Goal: Transaction & Acquisition: Purchase product/service

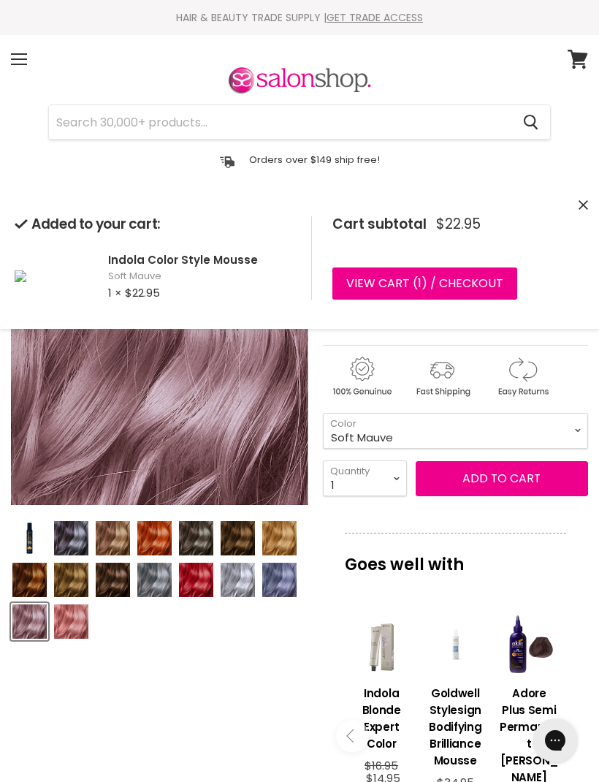
click at [122, 111] on input "Search" at bounding box center [280, 122] width 462 height 34
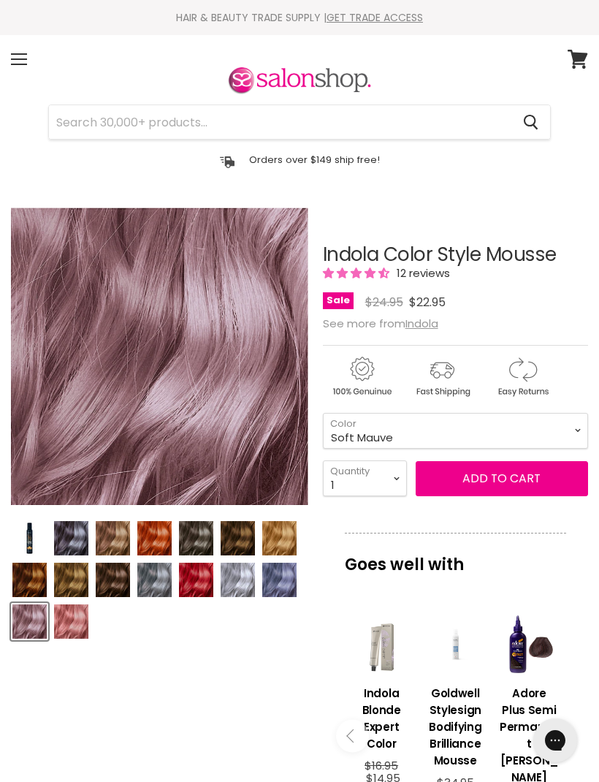
click at [107, 116] on input "Search" at bounding box center [280, 122] width 462 height 34
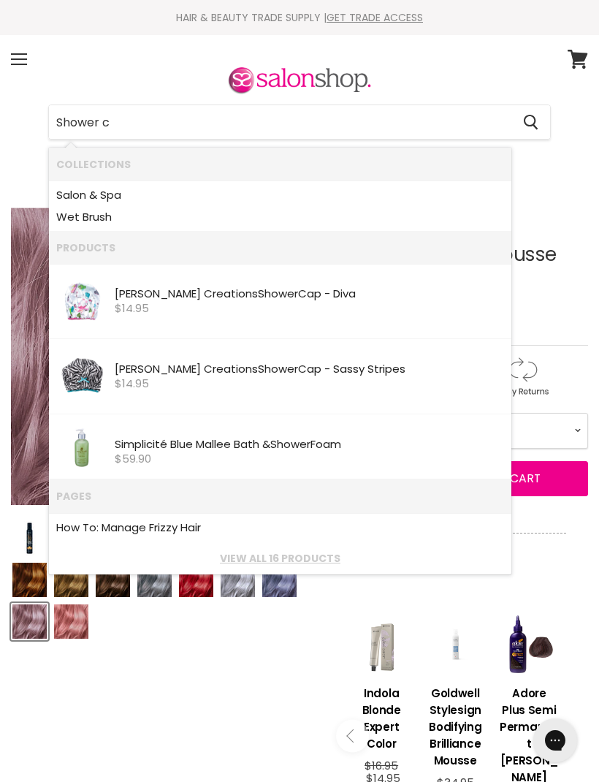
type input "Shower ca"
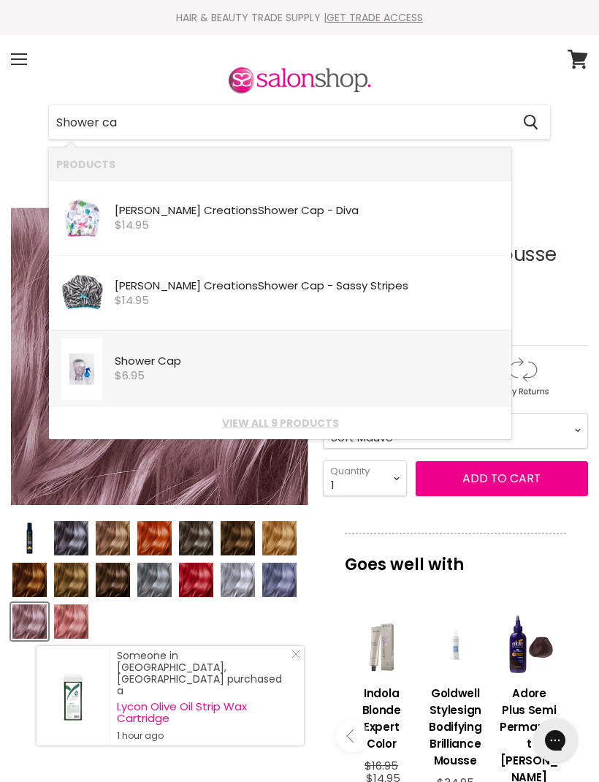
click at [137, 362] on b "Shower" at bounding box center [135, 360] width 40 height 15
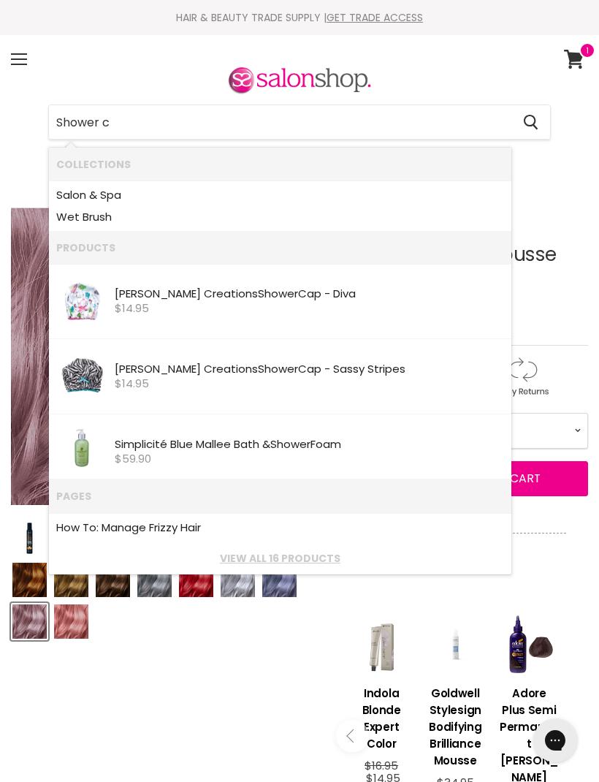
type input "Shower ca"
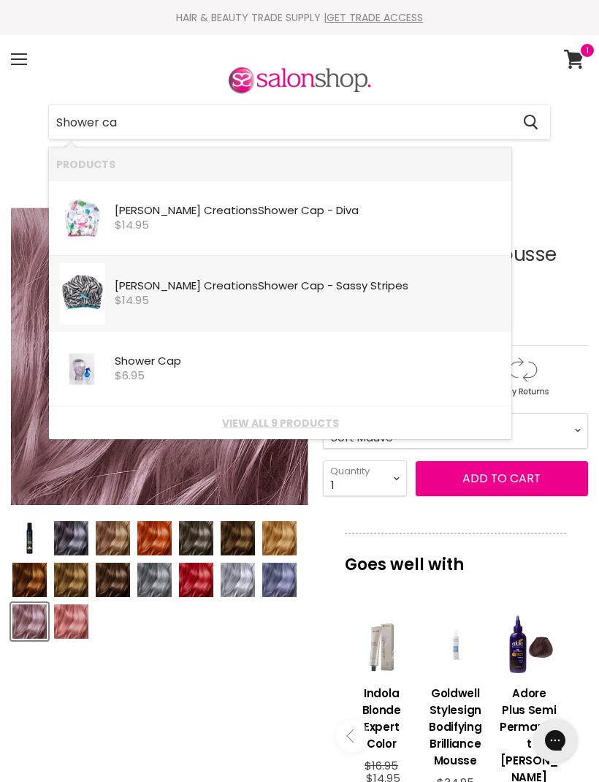
click at [89, 286] on img "Products: Betty Dain Creations Shower Cap - Sassy Stripes" at bounding box center [82, 293] width 46 height 61
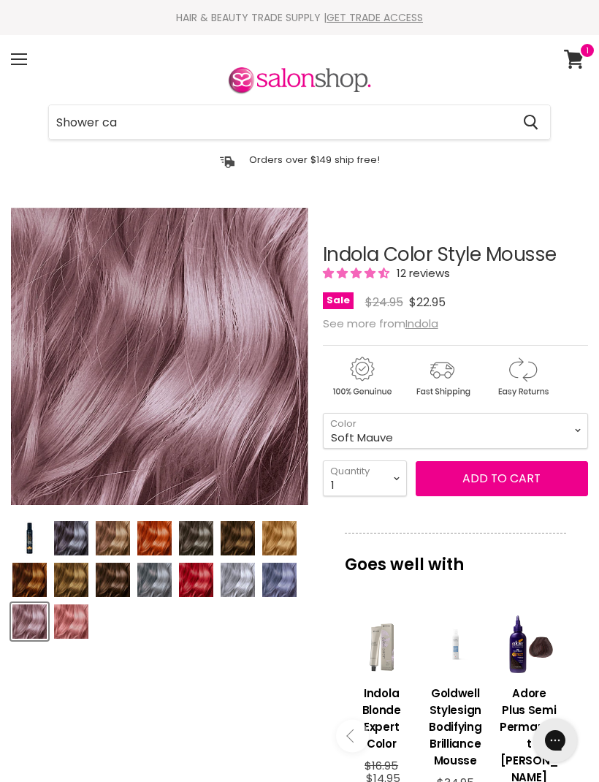
click at [21, 57] on div "Menu" at bounding box center [19, 59] width 31 height 34
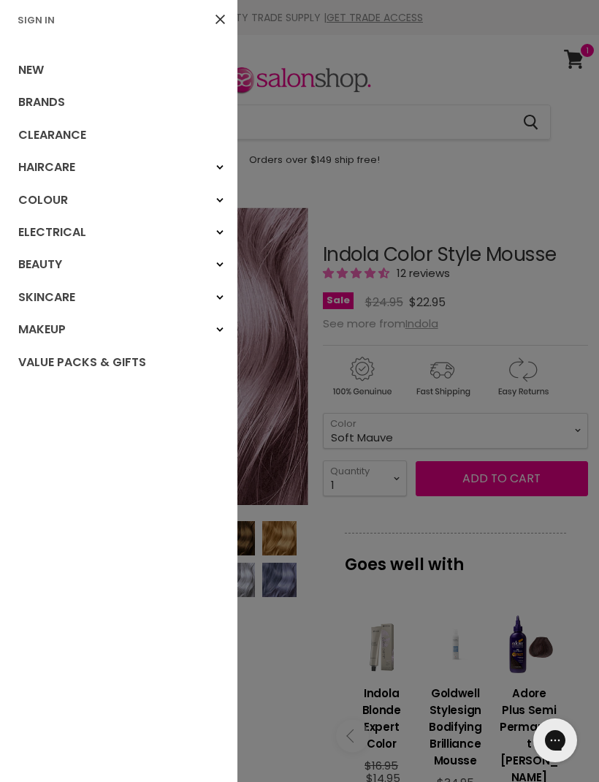
click at [66, 134] on link "Clearance" at bounding box center [118, 135] width 237 height 32
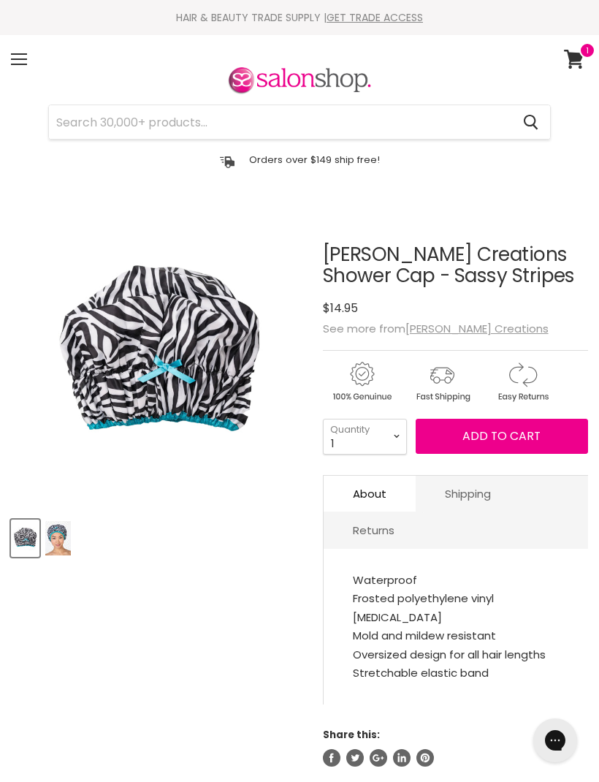
click at [60, 539] on img "Product thumbnails" at bounding box center [58, 538] width 26 height 34
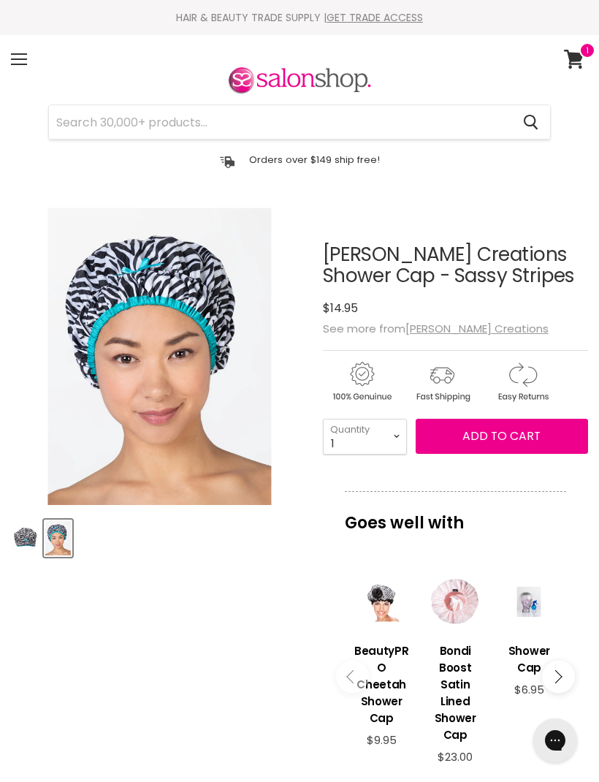
click at [378, 597] on div "Main content" at bounding box center [381, 601] width 59 height 59
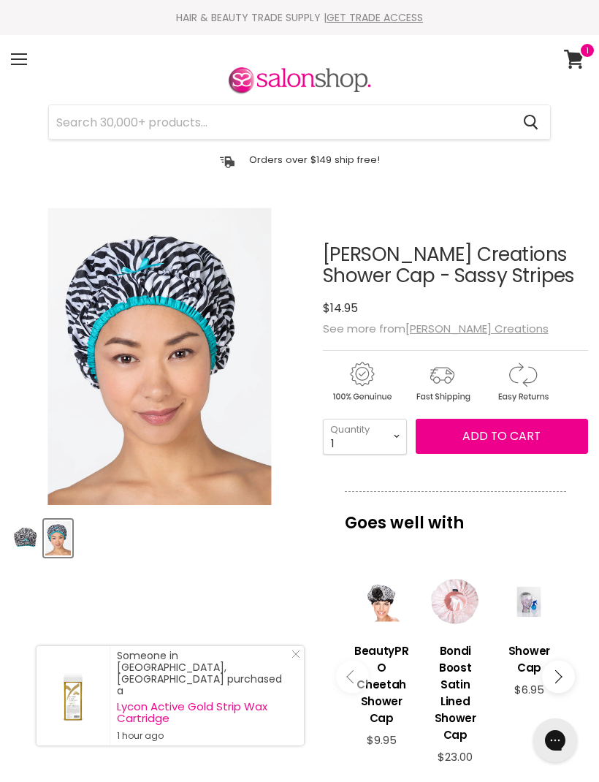
click at [496, 432] on span "Add to cart" at bounding box center [501, 435] width 78 height 17
click at [503, 432] on span "Add to cart" at bounding box center [501, 435] width 78 height 17
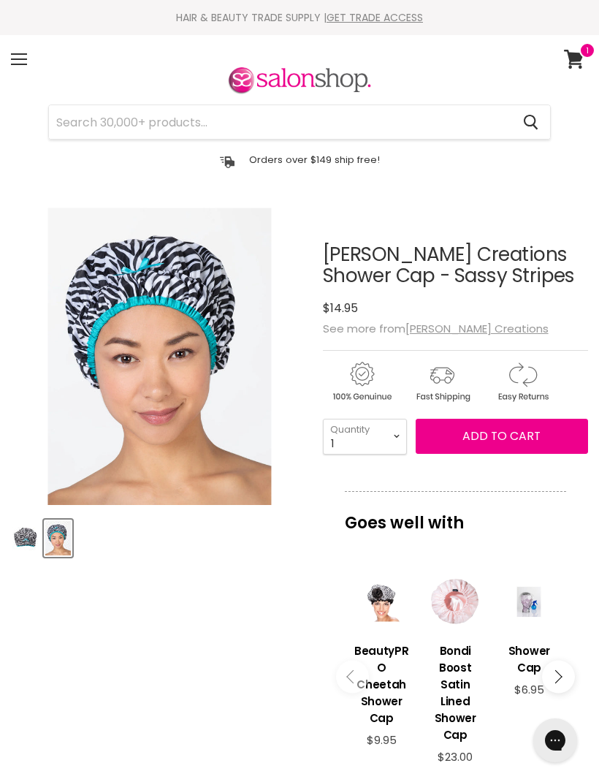
click at [203, 576] on article "Click or scroll to zoom Tap or pinch to zoom Click or scroll to zoom" at bounding box center [299, 659] width 577 height 904
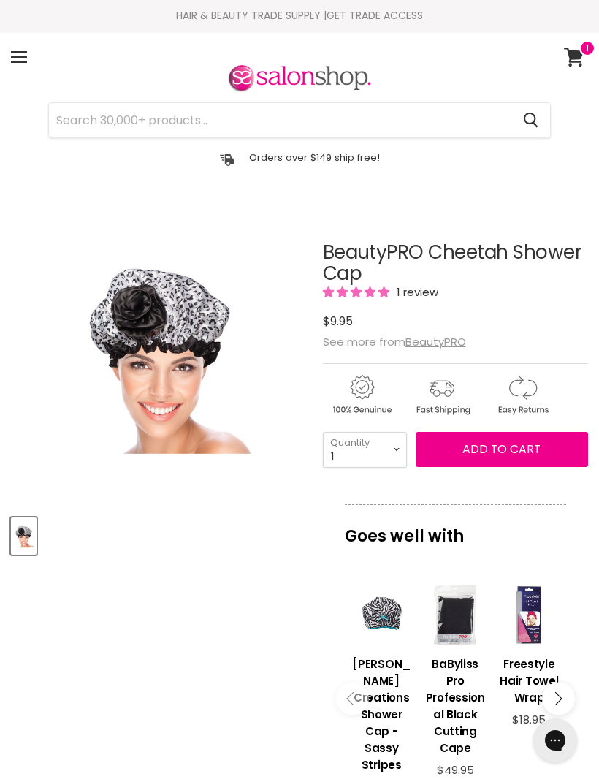
scroll to position [1, 0]
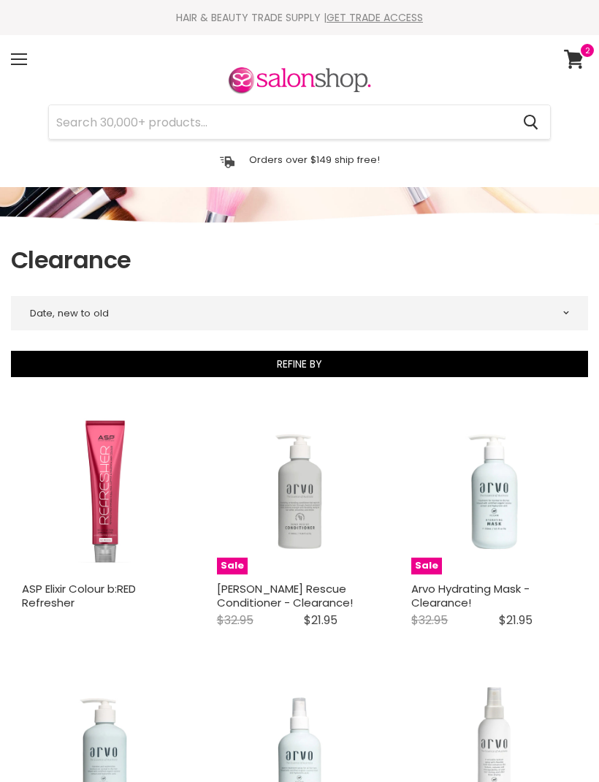
select select "created-descending"
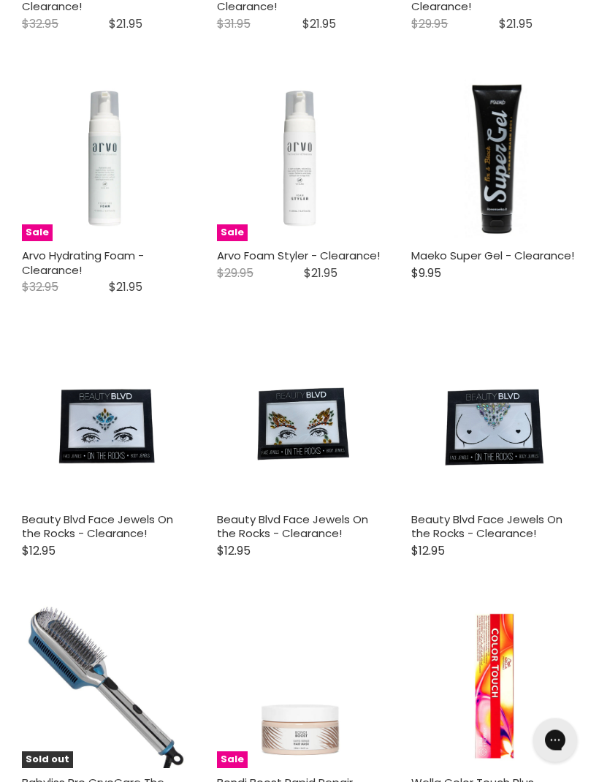
scroll to position [892, 0]
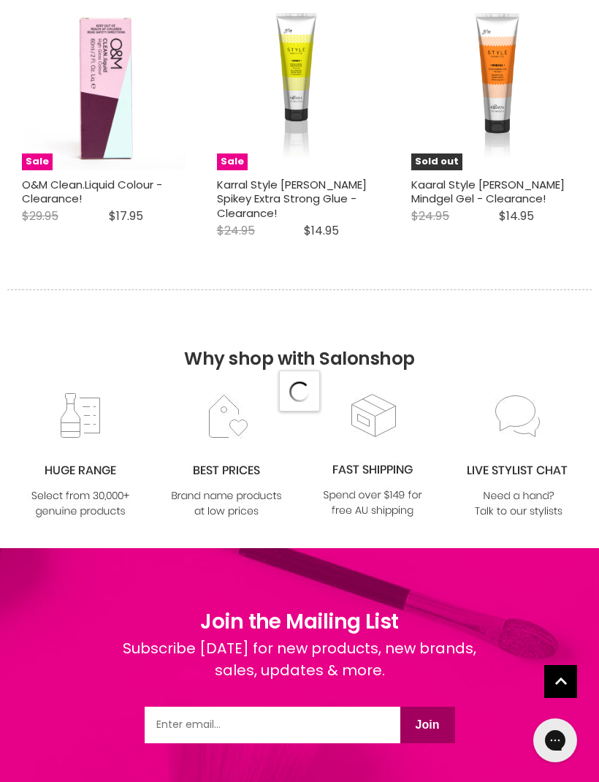
select select "created-descending"
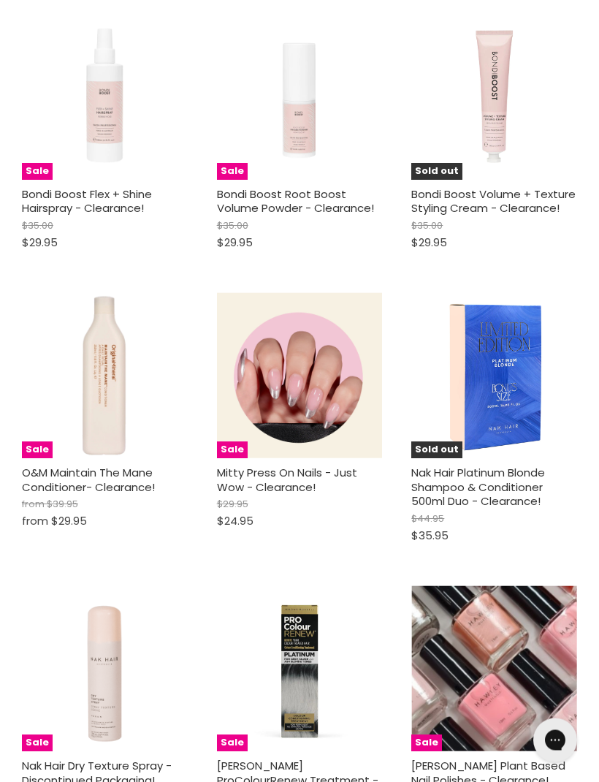
scroll to position [6749, 0]
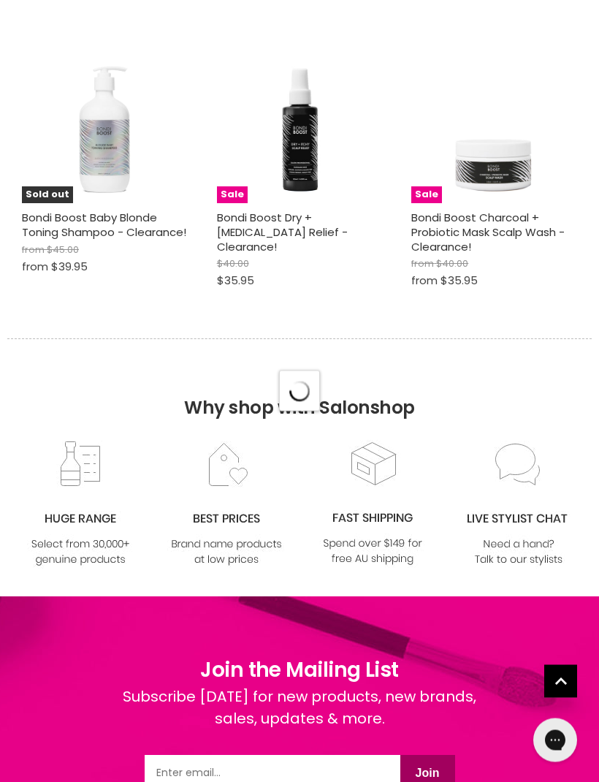
select select "created-descending"
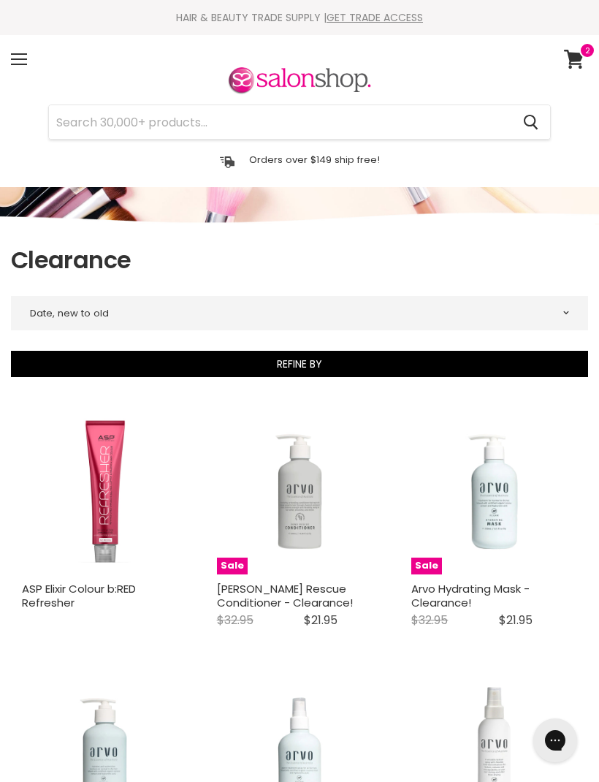
click at [12, 58] on span at bounding box center [19, 58] width 16 height 1
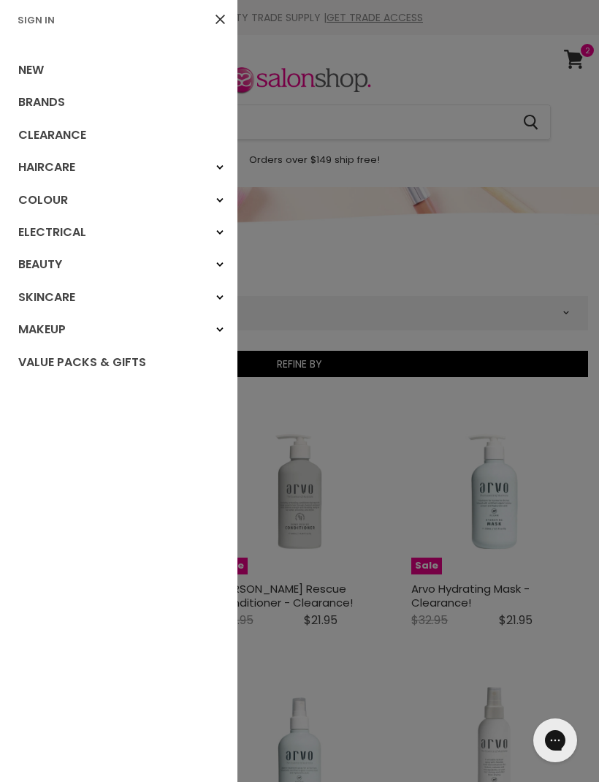
click at [39, 100] on link "Brands" at bounding box center [118, 102] width 237 height 32
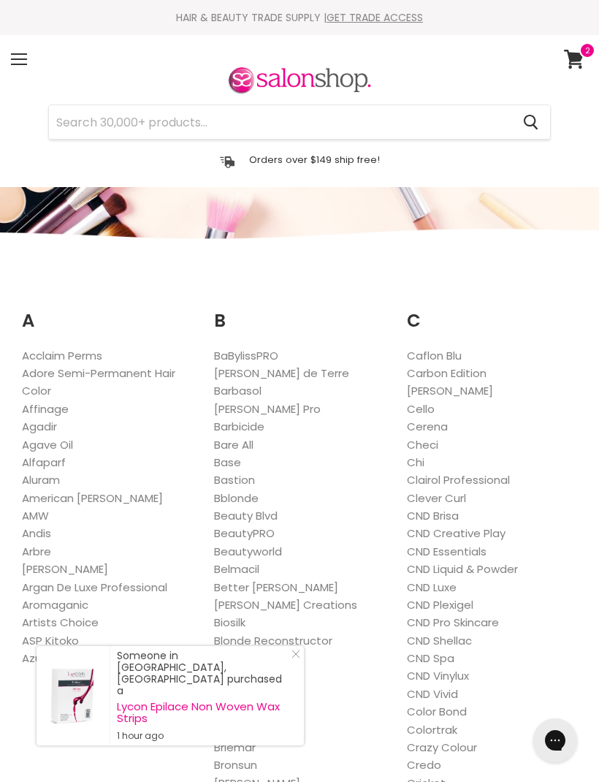
click at [91, 114] on input "Search" at bounding box center [280, 122] width 462 height 34
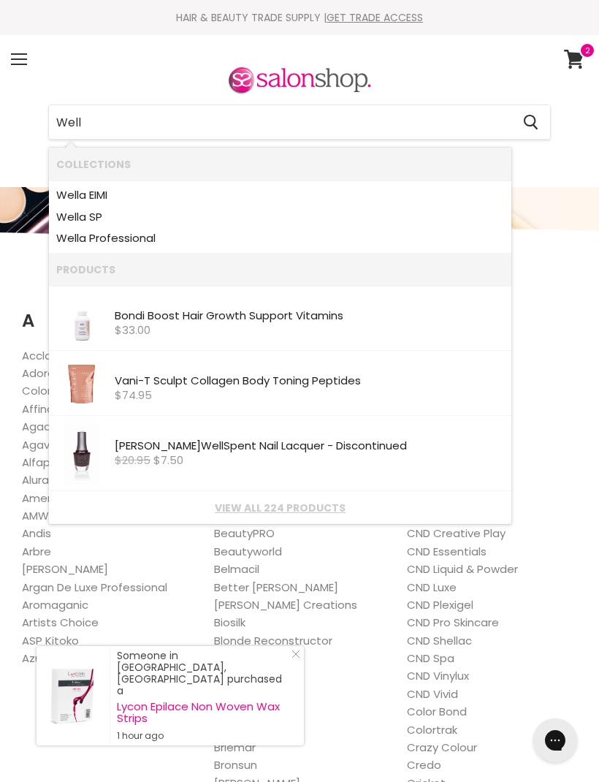
type input "Wella"
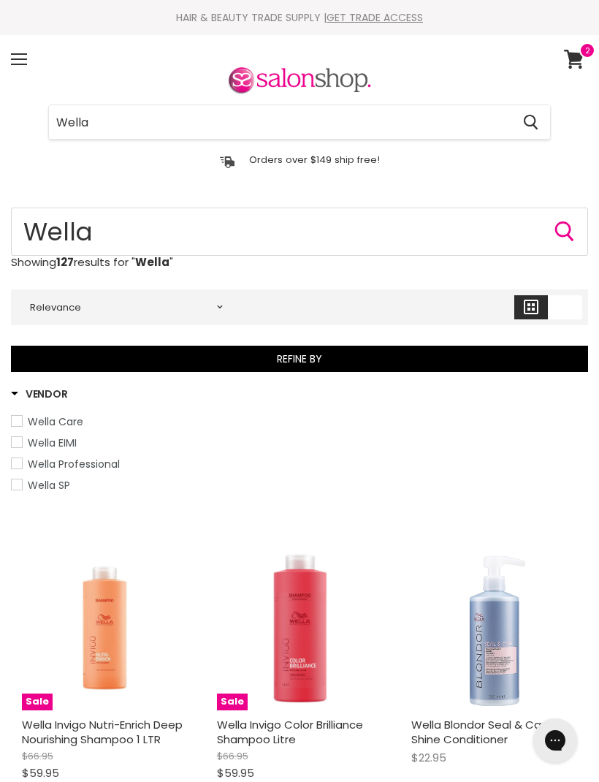
click at [93, 463] on span "Wella Professional" at bounding box center [74, 464] width 92 height 15
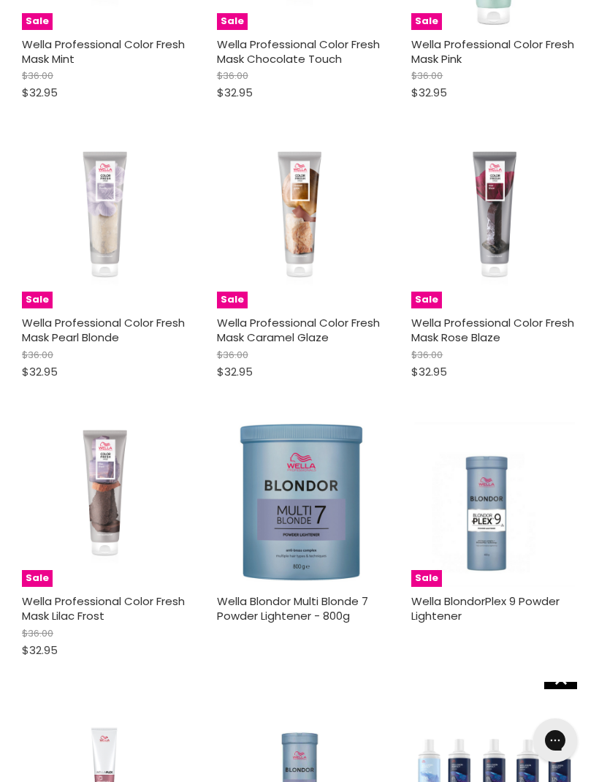
scroll to position [1601, 0]
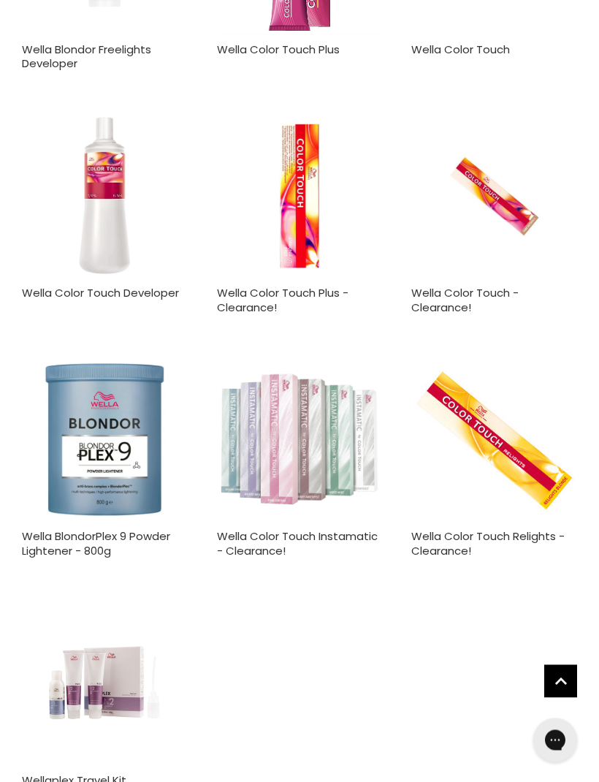
scroll to position [3184, 0]
click at [306, 432] on img "Main content" at bounding box center [300, 439] width 166 height 166
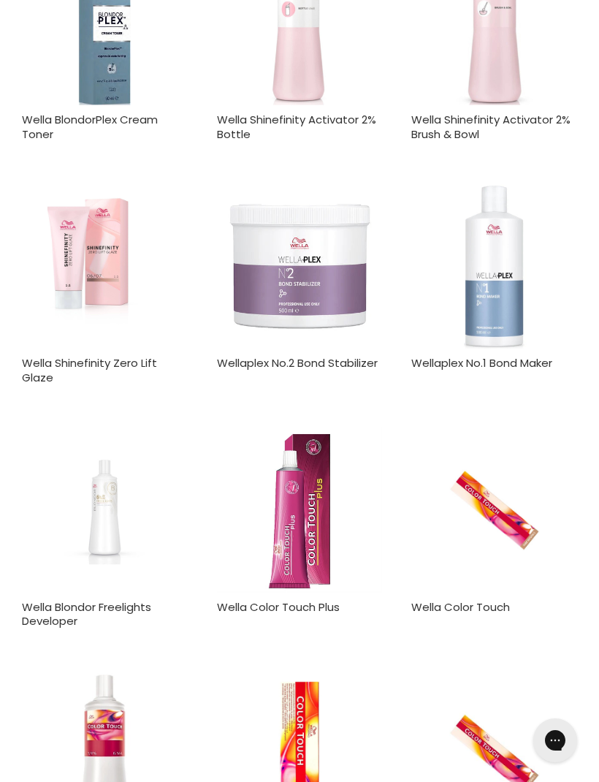
scroll to position [2626, 0]
click at [310, 519] on img "Main content" at bounding box center [300, 510] width 166 height 166
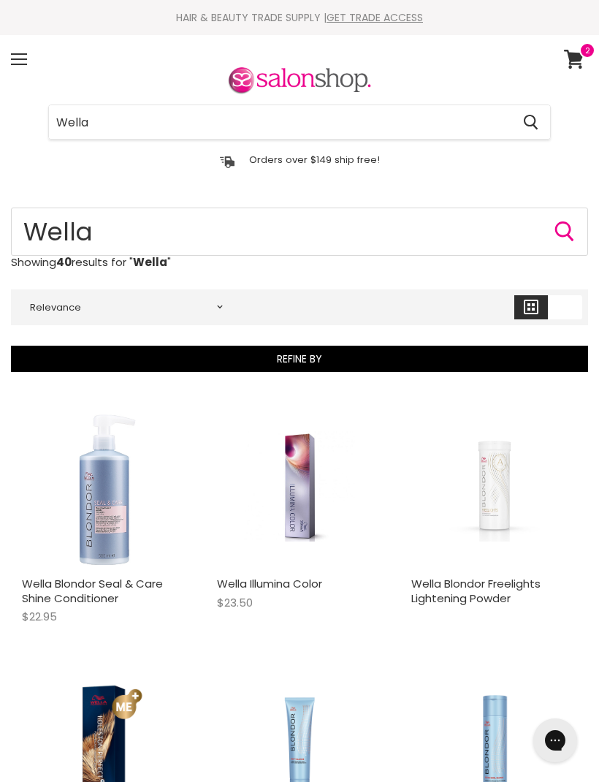
click at [20, 53] on span at bounding box center [19, 53] width 16 height 1
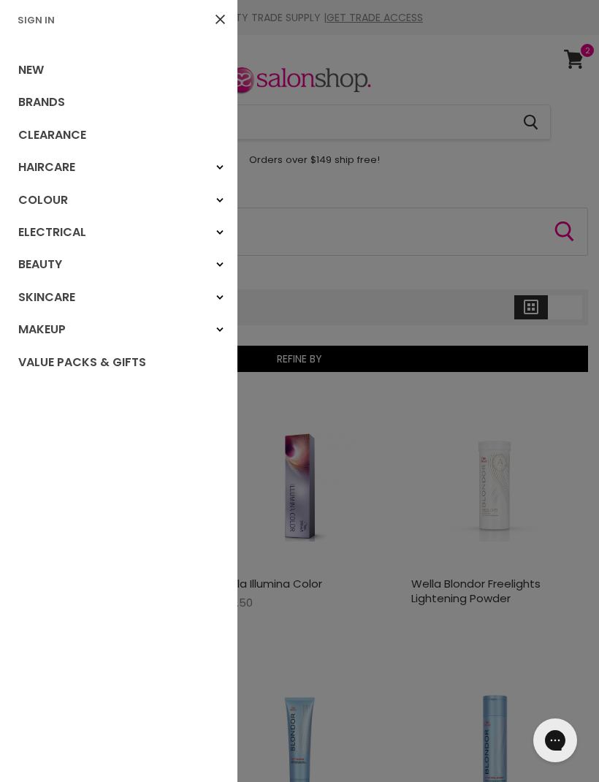
click at [49, 202] on link "Colour" at bounding box center [118, 200] width 237 height 32
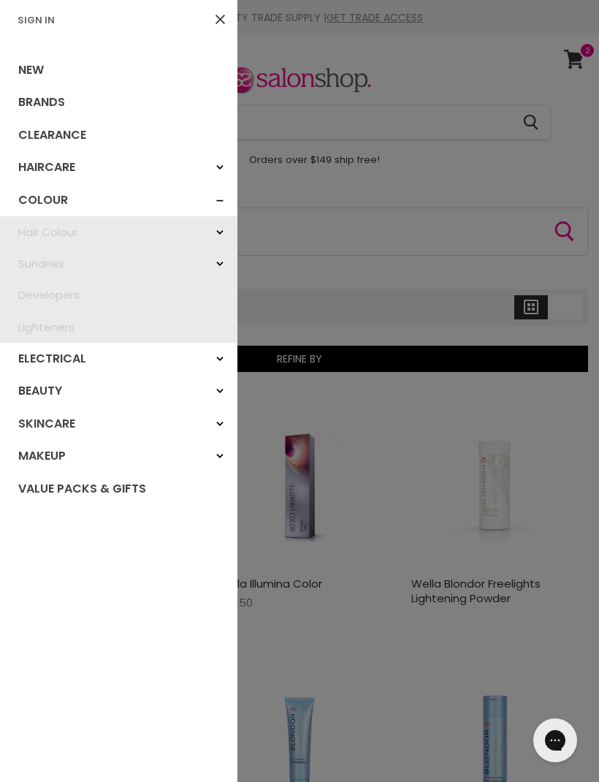
click at [219, 231] on polygon "Main menu" at bounding box center [218, 232] width 4 height 4
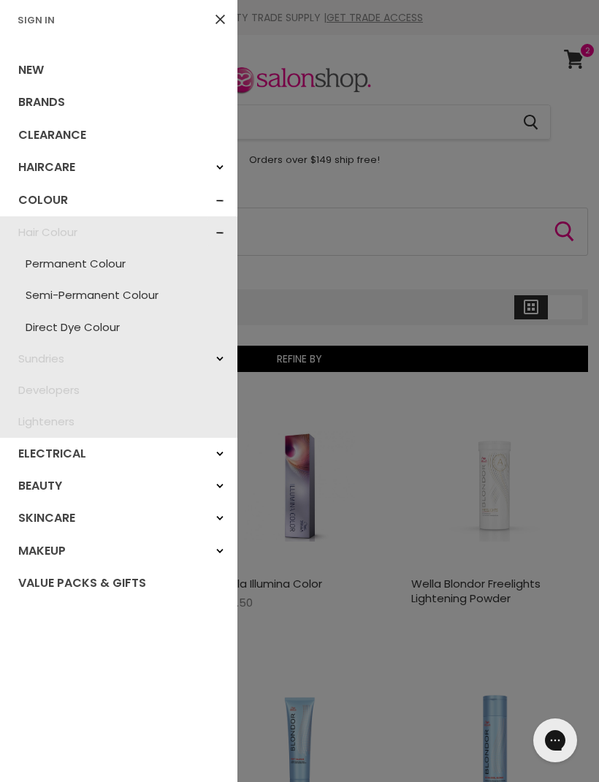
click at [100, 261] on link "Permanent Colour" at bounding box center [118, 263] width 223 height 31
click at [60, 264] on link "Permanent Colour" at bounding box center [118, 263] width 223 height 31
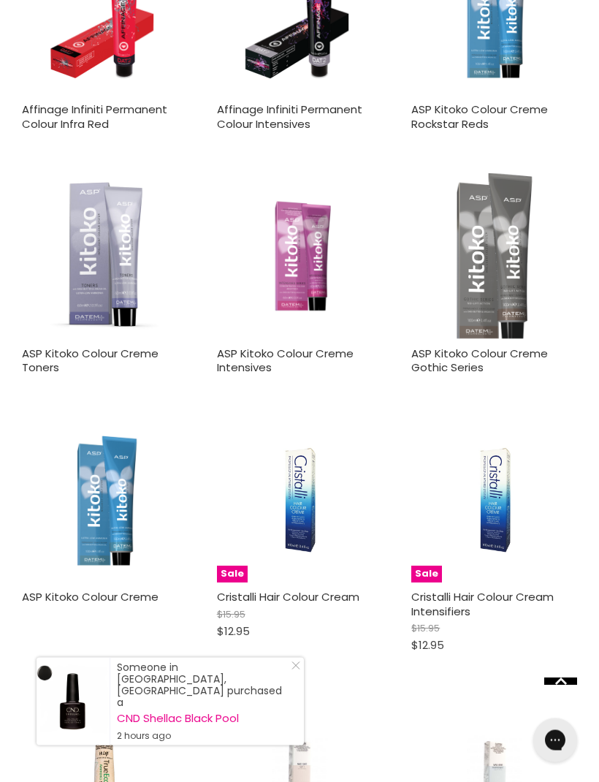
scroll to position [2195, 0]
click at [308, 255] on img "Main content" at bounding box center [300, 256] width 166 height 164
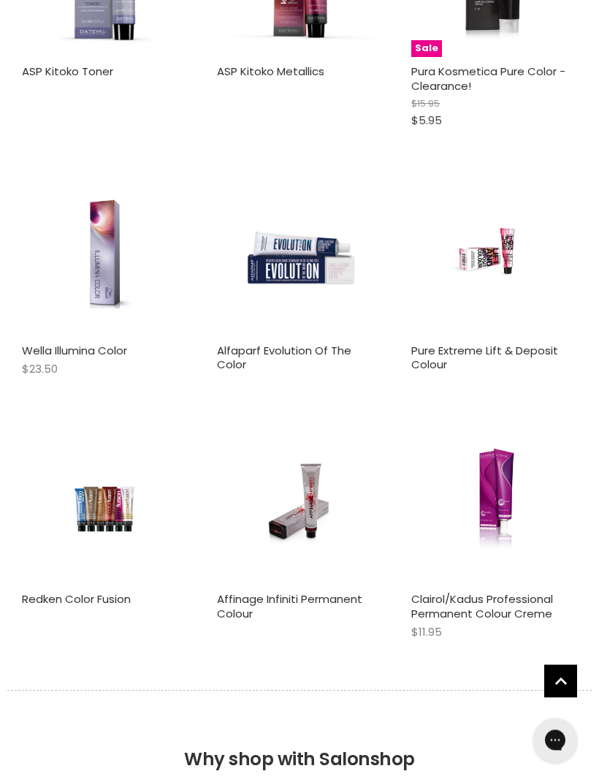
scroll to position [3750, 0]
click at [101, 486] on img "Main content" at bounding box center [105, 501] width 110 height 166
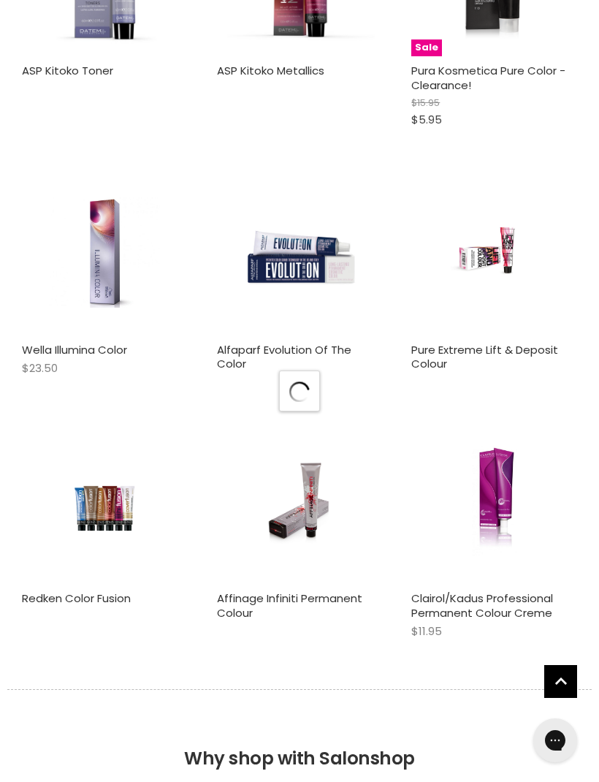
scroll to position [3873, 0]
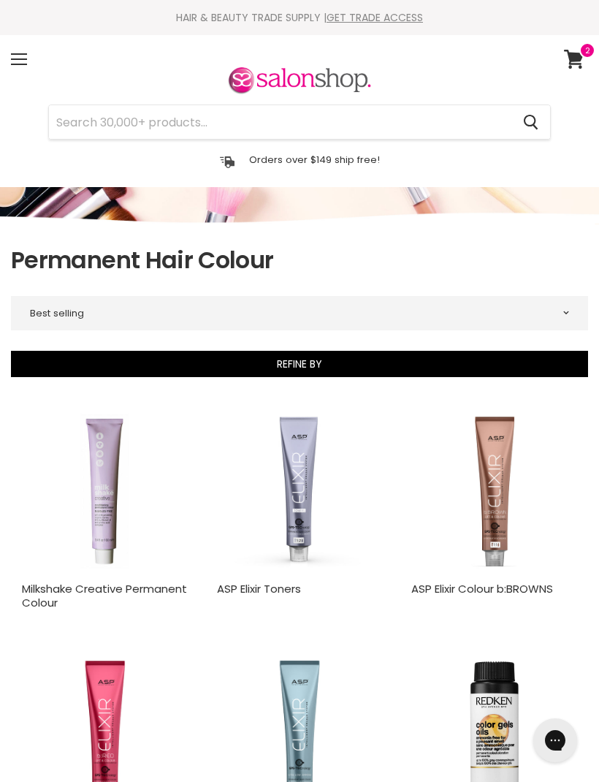
click at [22, 60] on div "Menu" at bounding box center [19, 59] width 31 height 34
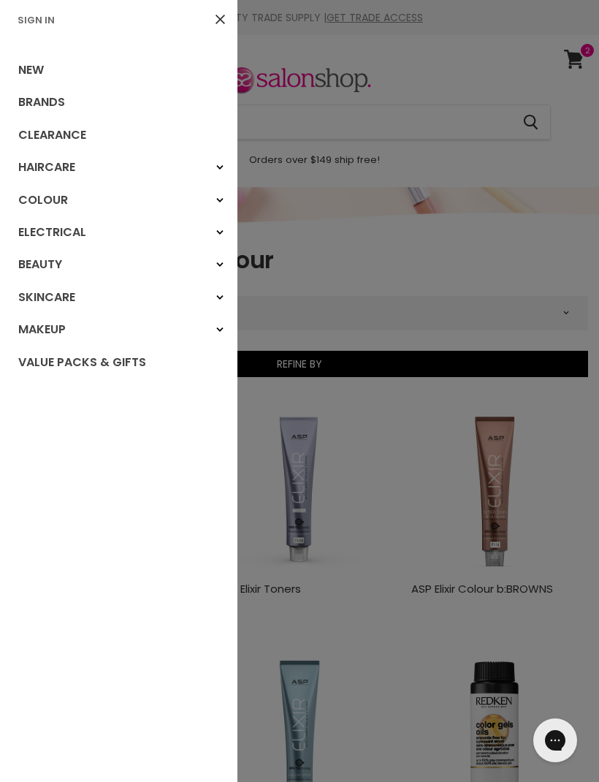
click at [221, 161] on div "Haircare" at bounding box center [220, 167] width 26 height 26
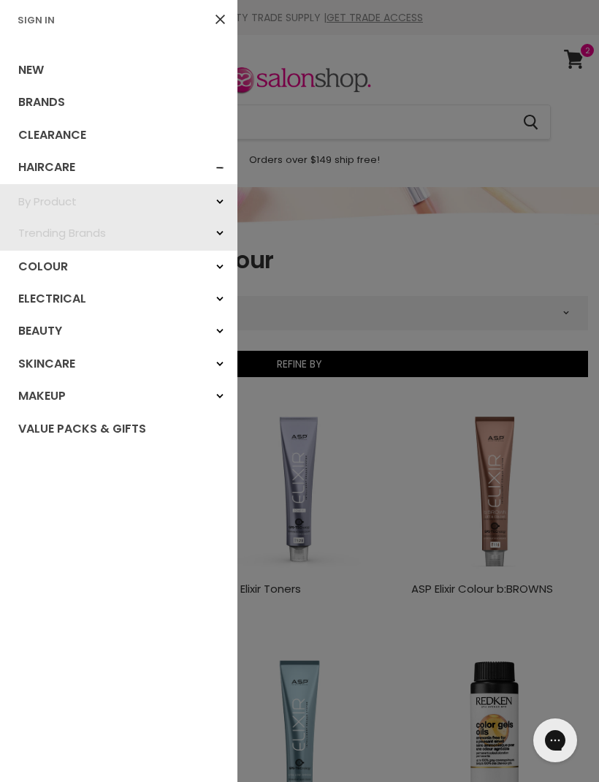
click at [220, 165] on div "Haircare" at bounding box center [220, 167] width 26 height 26
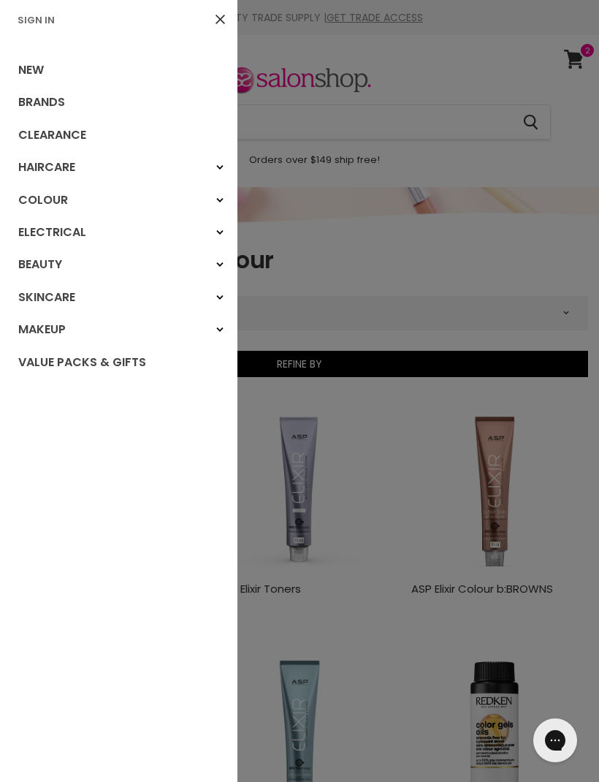
click at [225, 196] on div "Colour" at bounding box center [220, 200] width 26 height 26
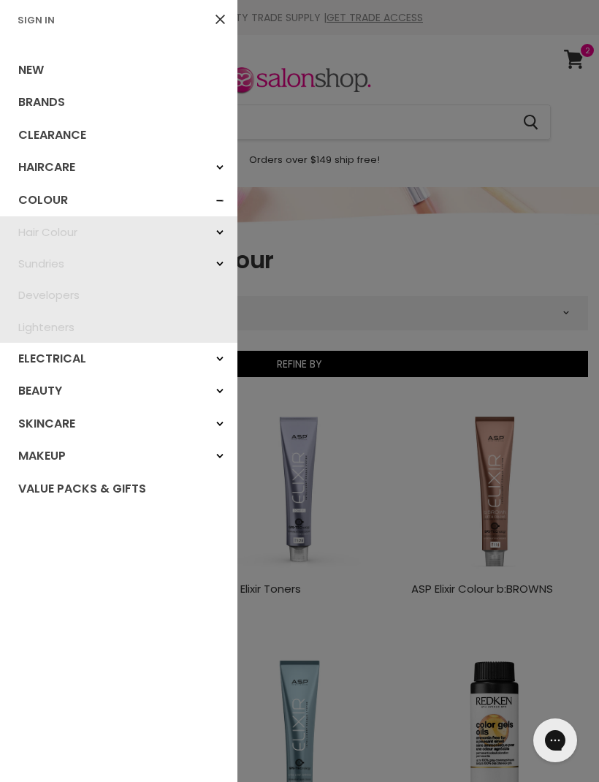
click at [223, 192] on div "Colour" at bounding box center [220, 200] width 26 height 26
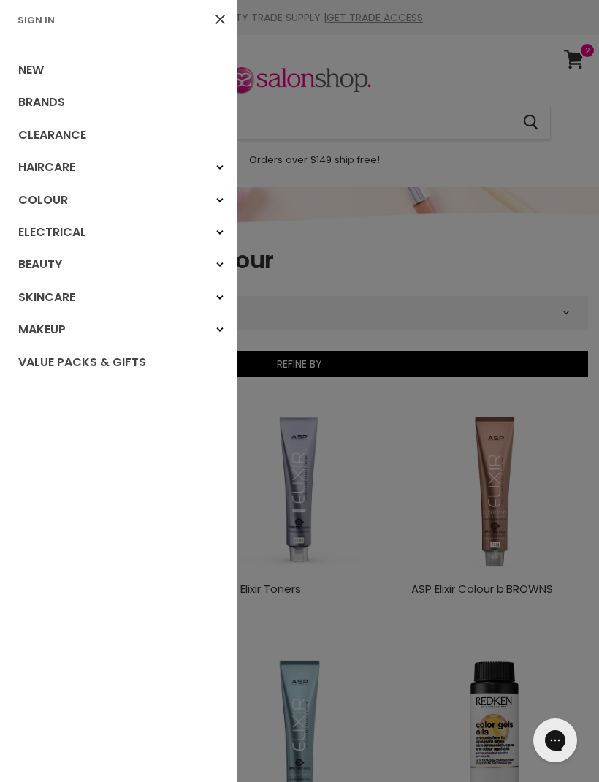
click at [524, 269] on div at bounding box center [299, 391] width 599 height 782
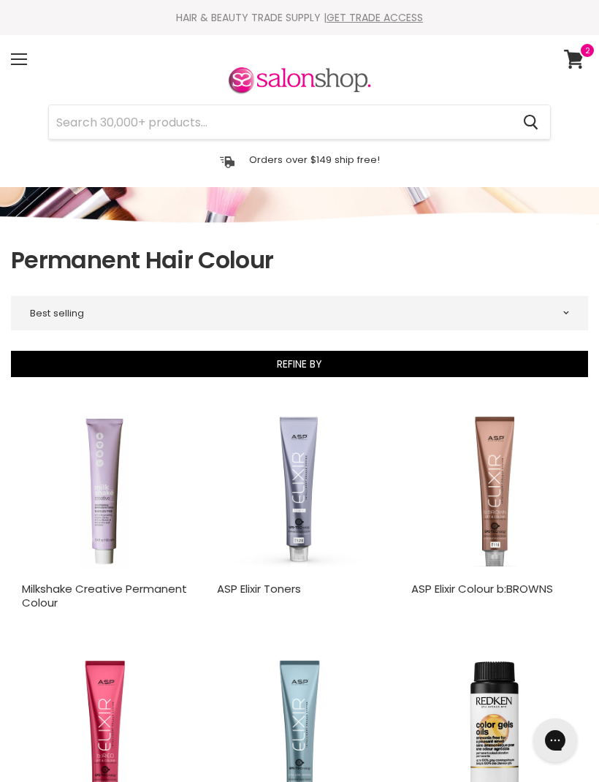
click at [573, 57] on icon at bounding box center [574, 59] width 20 height 19
